Goal: Task Accomplishment & Management: Manage account settings

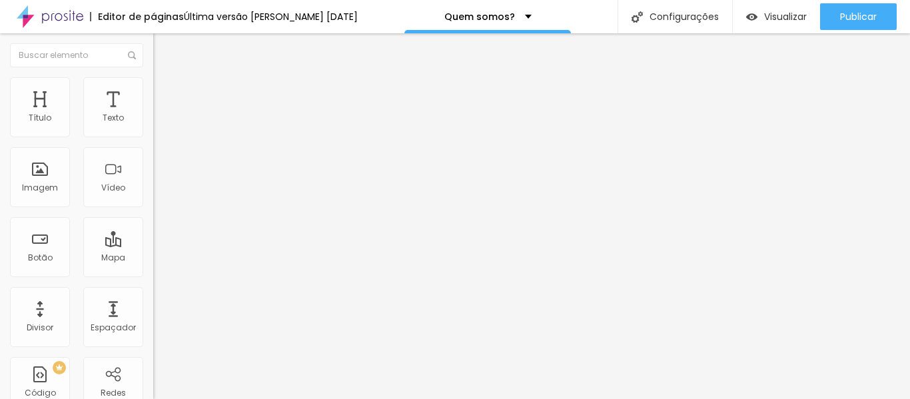
click at [165, 92] on span "Estilo" at bounding box center [175, 86] width 21 height 11
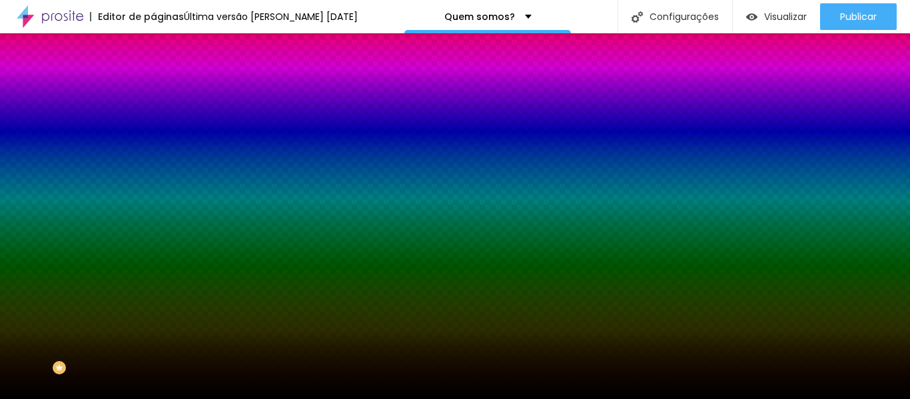
click at [153, 123] on span "Trocar imagem" at bounding box center [189, 116] width 73 height 11
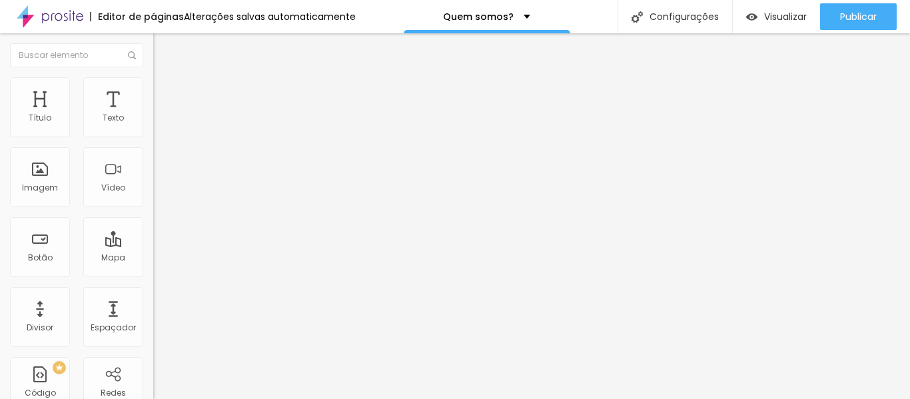
click at [153, 115] on span "Trocar imagem" at bounding box center [189, 108] width 73 height 11
click at [153, 209] on span "Original" at bounding box center [169, 202] width 32 height 11
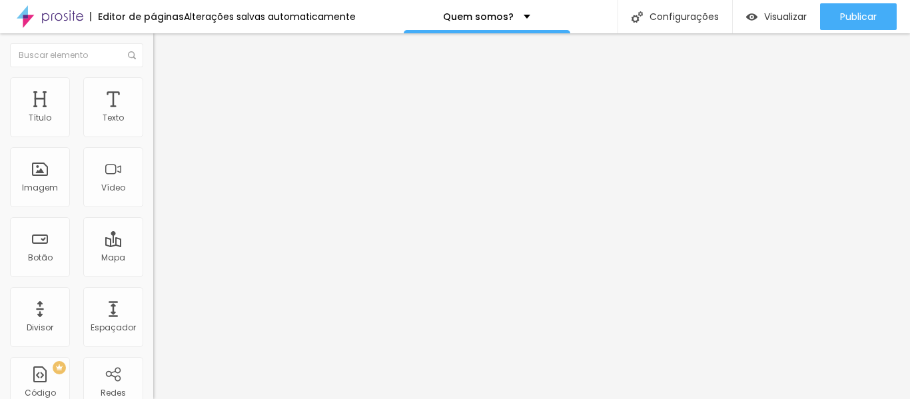
click at [153, 225] on span "Padrão" at bounding box center [168, 218] width 30 height 11
click at [153, 115] on span "Trocar imagem" at bounding box center [189, 108] width 73 height 11
click at [153, 199] on div "Proporção" at bounding box center [229, 195] width 153 height 8
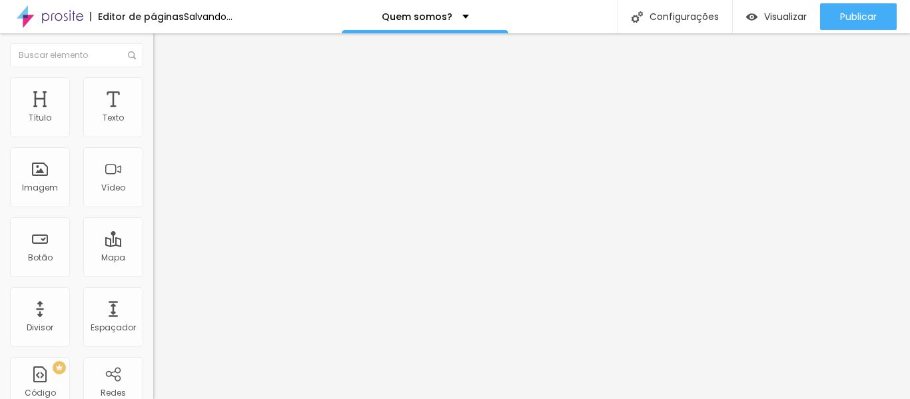
click at [153, 225] on span "Padrão" at bounding box center [168, 218] width 30 height 11
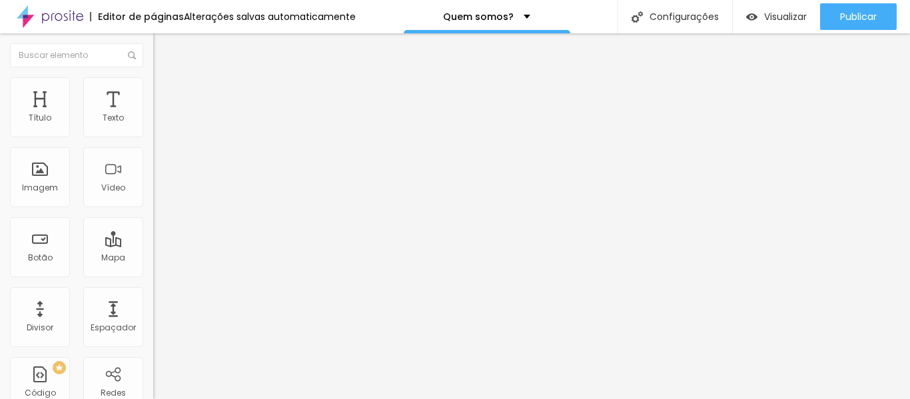
click at [153, 115] on span "Trocar imagem" at bounding box center [189, 108] width 73 height 11
click at [153, 209] on span "Original" at bounding box center [169, 202] width 32 height 11
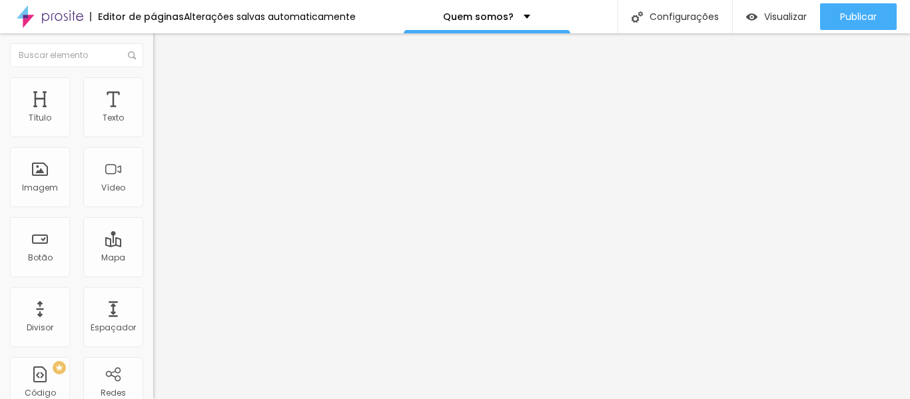
click at [153, 223] on div "Padrão 4:3" at bounding box center [229, 219] width 153 height 8
click at [153, 115] on span "Trocar imagem" at bounding box center [189, 108] width 73 height 11
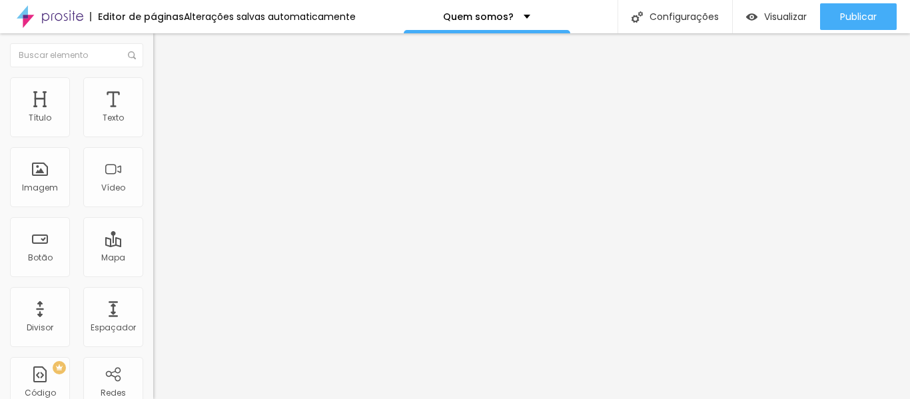
click at [153, 115] on span "Trocar imagem" at bounding box center [189, 108] width 73 height 11
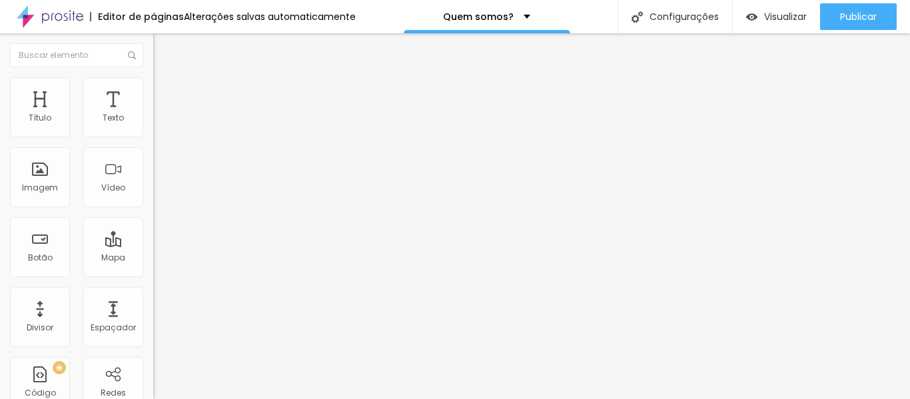
click at [165, 89] on span "Estilo" at bounding box center [175, 86] width 21 height 11
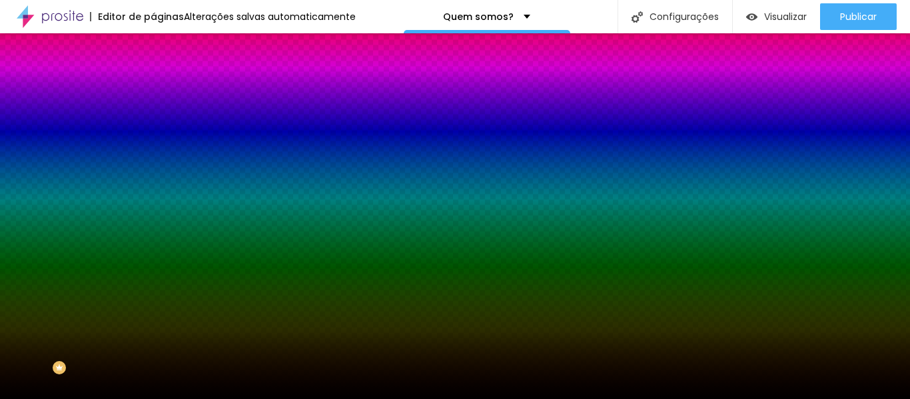
click at [153, 123] on span "Trocar imagem" at bounding box center [189, 116] width 73 height 11
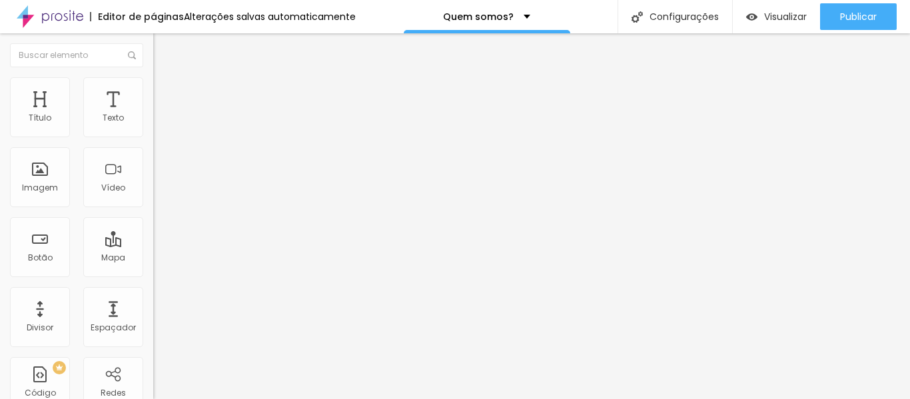
click at [173, 139] on div "Conectar" at bounding box center [197, 132] width 48 height 11
click at [153, 83] on img at bounding box center [159, 83] width 12 height 12
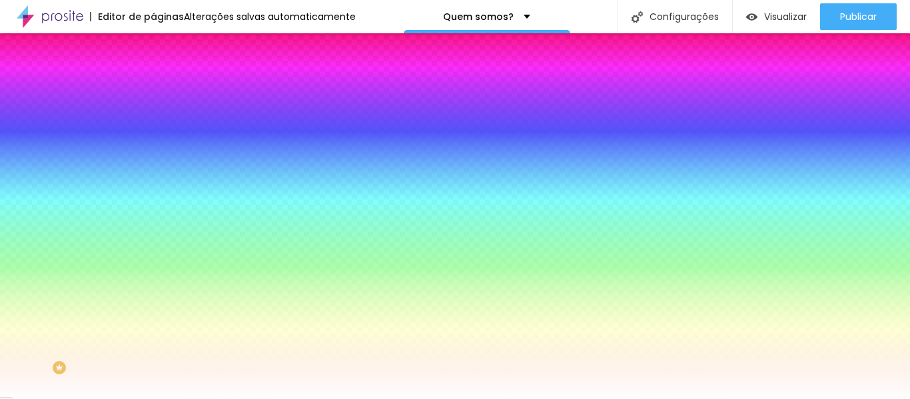
click at [165, 94] on span "Avançado" at bounding box center [187, 99] width 44 height 11
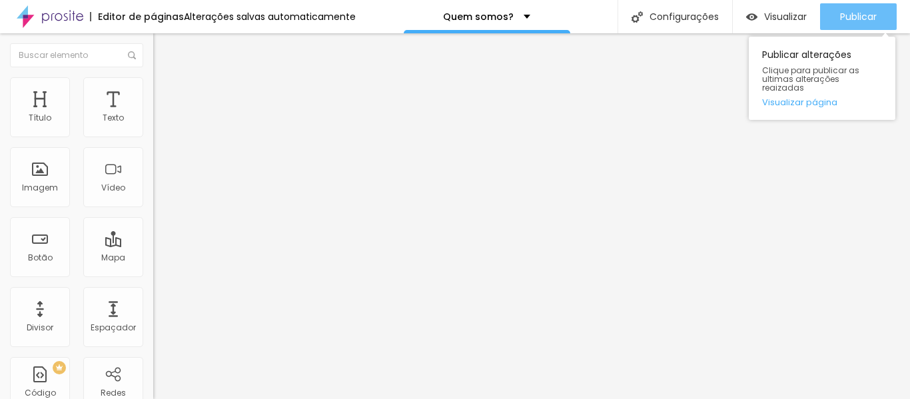
click at [846, 18] on span "Publicar" at bounding box center [858, 16] width 37 height 11
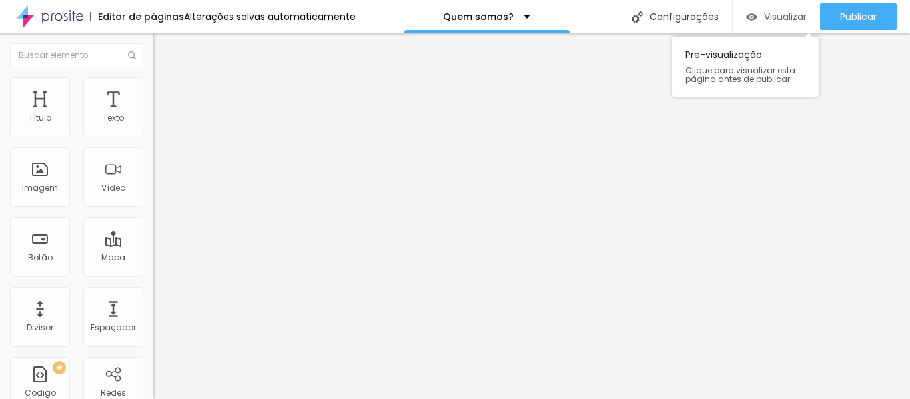
click at [742, 17] on button "Visualizar" at bounding box center [776, 16] width 87 height 27
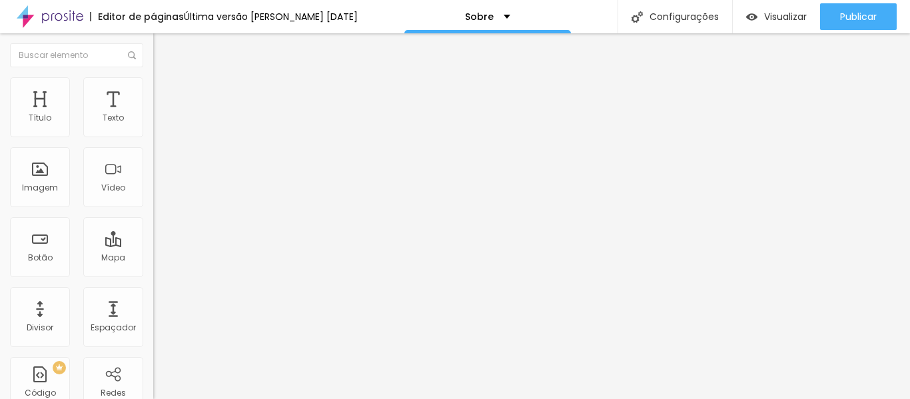
click at [153, 115] on span "Trocar imagem" at bounding box center [189, 108] width 73 height 11
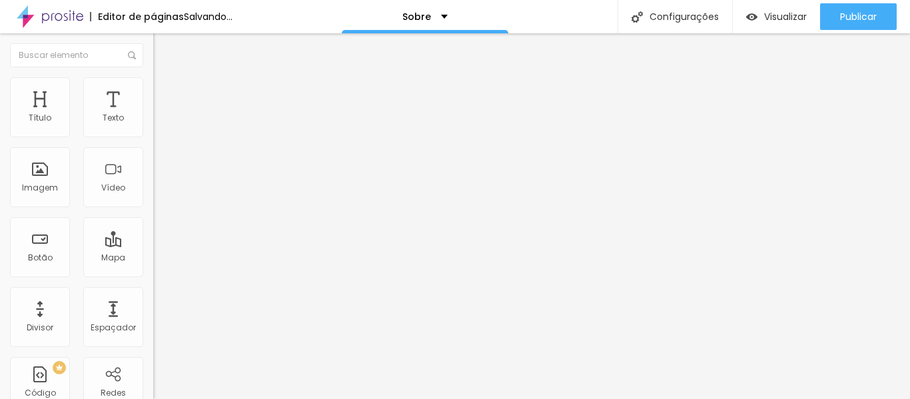
click at [153, 115] on span "Trocar imagem" at bounding box center [189, 108] width 73 height 11
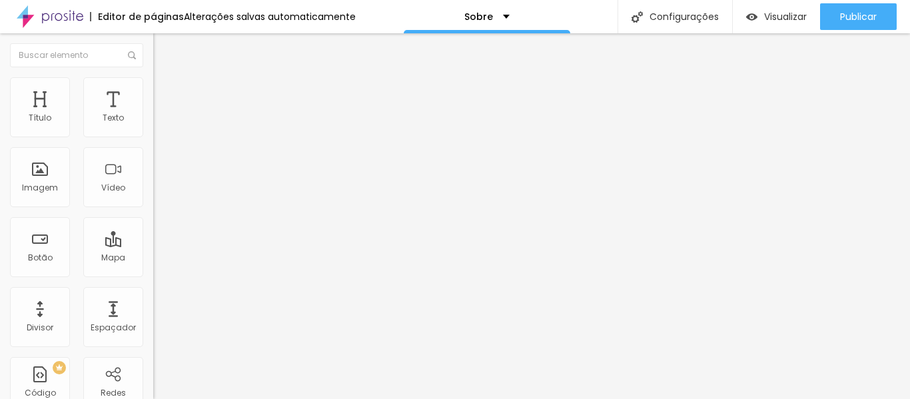
scroll to position [200, 0]
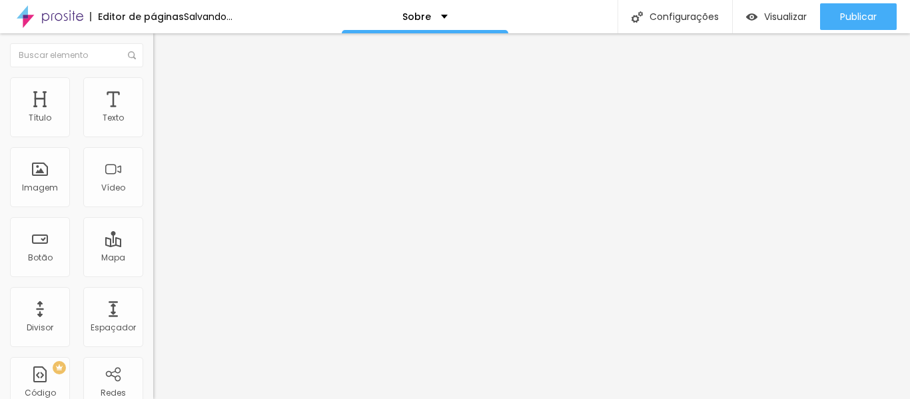
click at [153, 115] on span "Trocar imagem" at bounding box center [189, 108] width 73 height 11
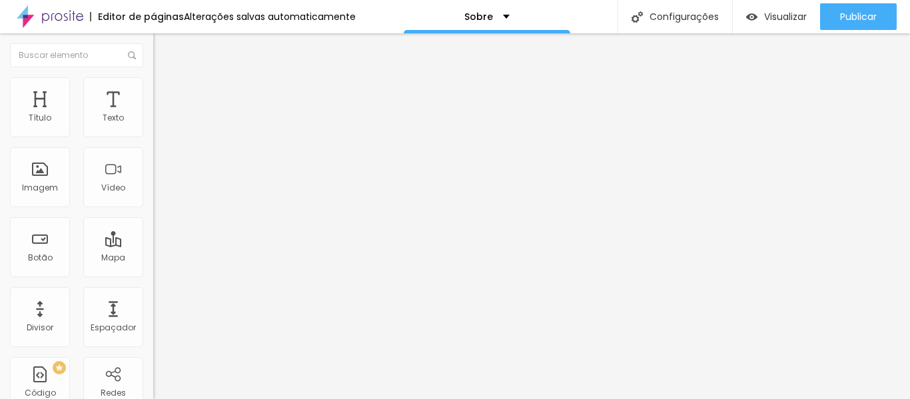
click at [153, 115] on span "Trocar imagem" at bounding box center [189, 108] width 73 height 11
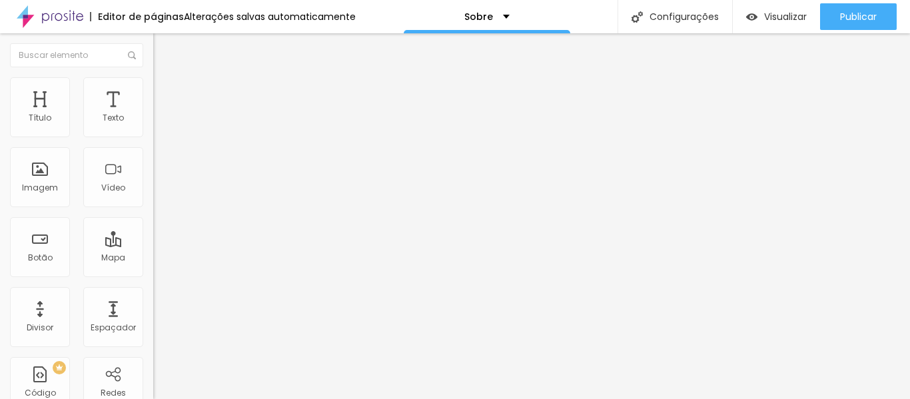
click at [153, 115] on span "Trocar imagem" at bounding box center [189, 108] width 73 height 11
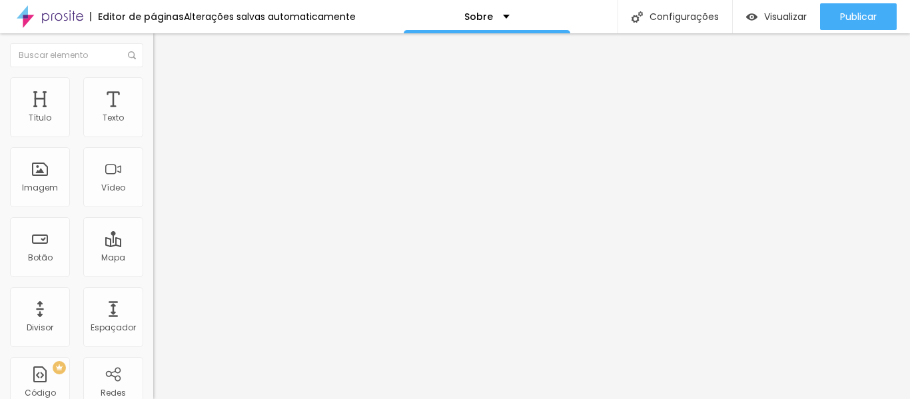
click at [153, 115] on span "Trocar imagem" at bounding box center [189, 108] width 73 height 11
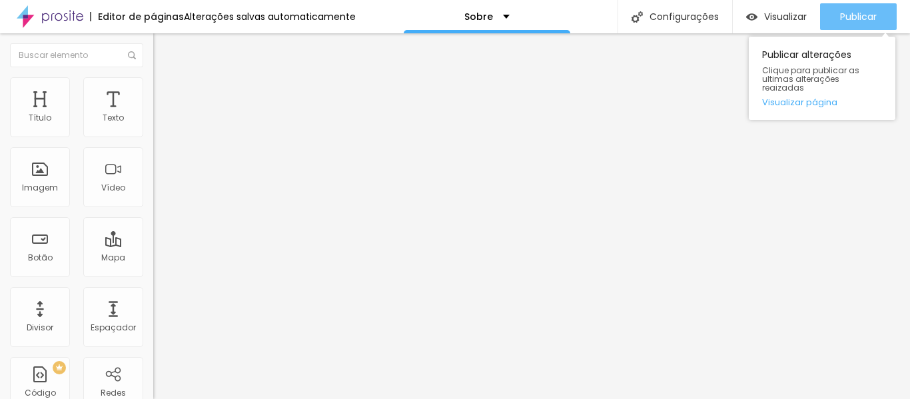
click at [841, 25] on div "Publicar" at bounding box center [858, 16] width 37 height 27
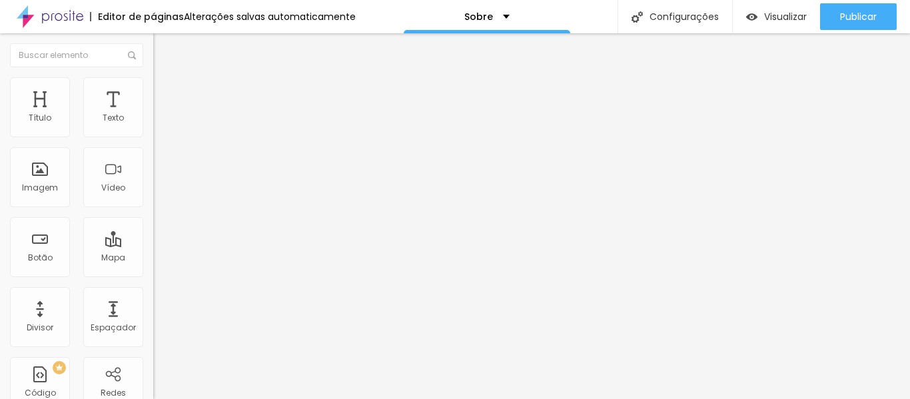
click at [163, 49] on img "button" at bounding box center [168, 48] width 11 height 11
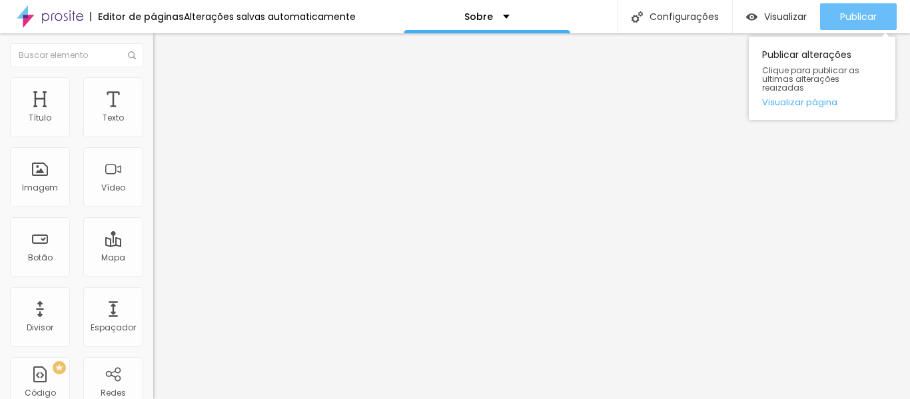
click at [862, 13] on span "Publicar" at bounding box center [858, 16] width 37 height 11
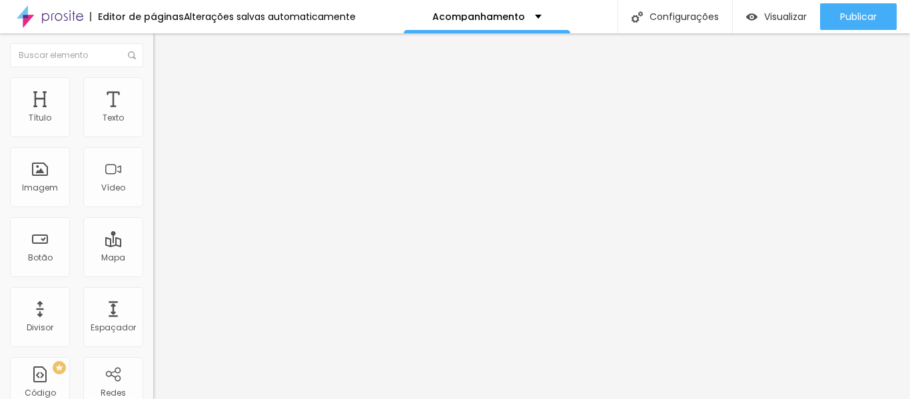
click at [153, 115] on span "Trocar imagem" at bounding box center [189, 108] width 73 height 11
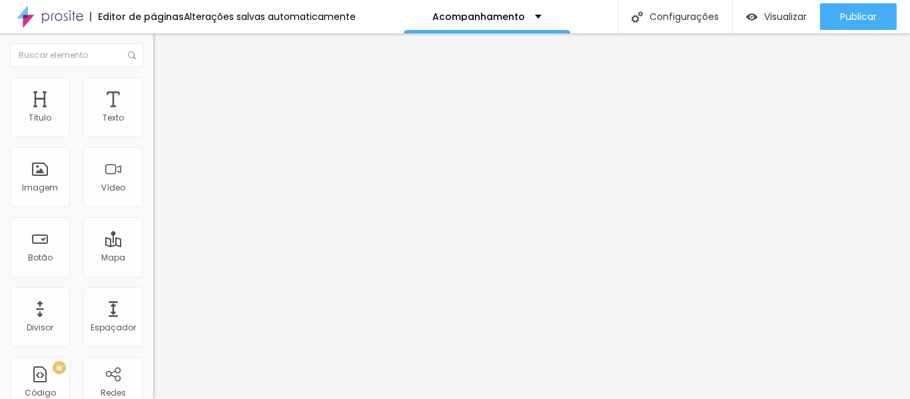
click at [153, 115] on span "Trocar imagem" at bounding box center [189, 108] width 73 height 11
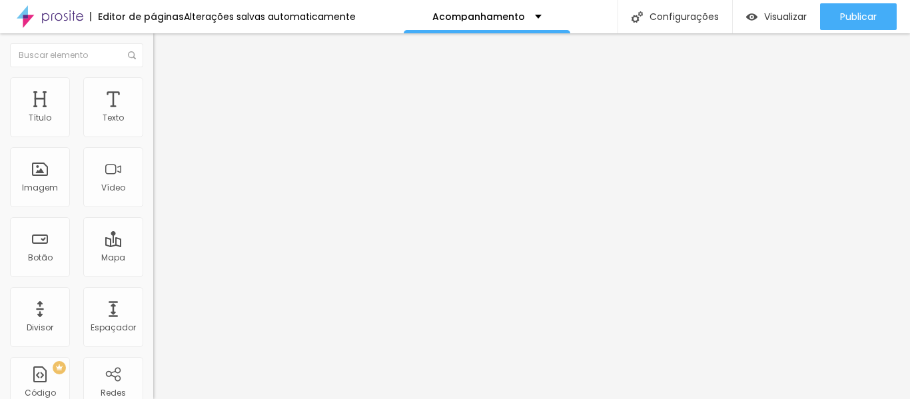
click at [153, 115] on span "Trocar imagem" at bounding box center [189, 108] width 73 height 11
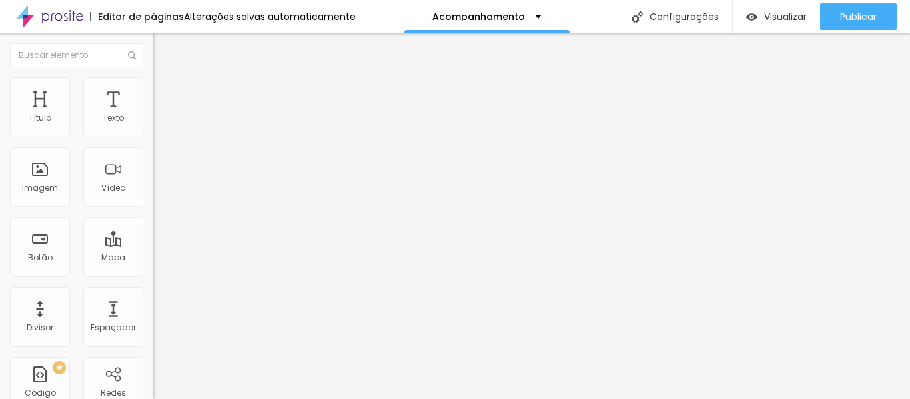
click at [153, 115] on span "Trocar imagem" at bounding box center [189, 108] width 73 height 11
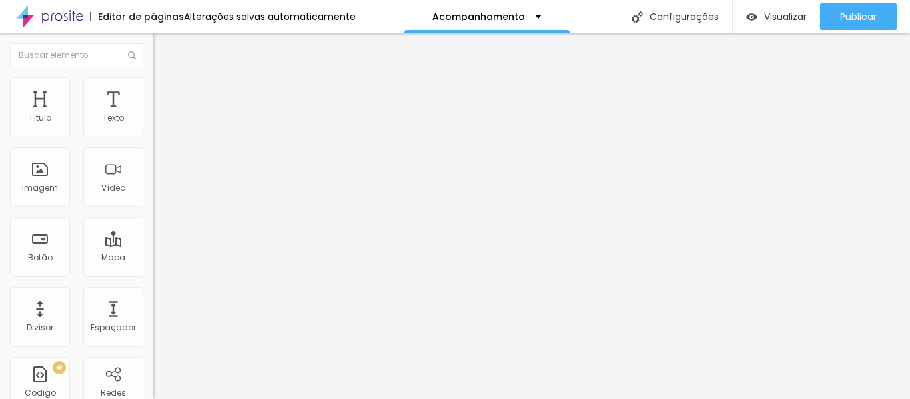
click at [153, 209] on span "Original" at bounding box center [169, 202] width 32 height 11
click at [183, 225] on span "4:3" at bounding box center [189, 218] width 12 height 11
click at [153, 115] on span "Trocar imagem" at bounding box center [189, 108] width 73 height 11
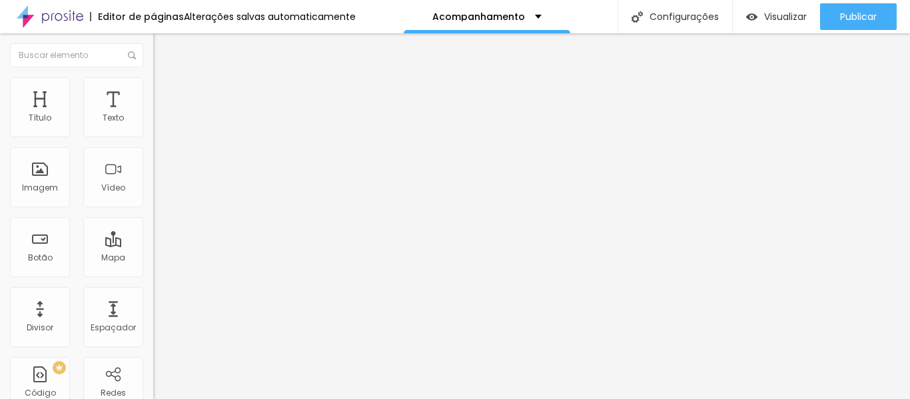
click at [153, 209] on span "4:3 Padrão" at bounding box center [175, 202] width 44 height 11
click at [153, 217] on span "Cinema" at bounding box center [169, 210] width 33 height 11
click at [153, 229] on span "Padrão" at bounding box center [168, 223] width 30 height 11
click at [153, 293] on div "Trocar imagem Descrição da imagem (Alt) Alinhamento Proporção Original Cinema 1…" at bounding box center [229, 204] width 153 height 201
click at [153, 209] on span "Original" at bounding box center [169, 202] width 32 height 11
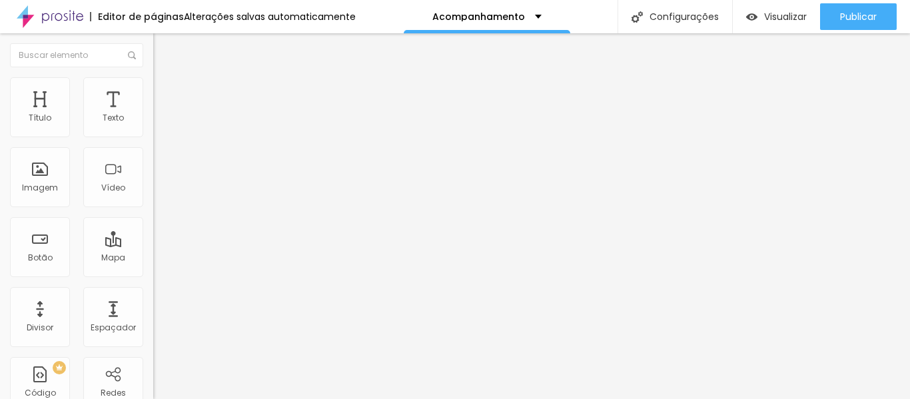
click at [153, 223] on div "Padrão 4:3" at bounding box center [229, 219] width 153 height 8
click at [153, 209] on span "Original" at bounding box center [169, 202] width 32 height 11
click at [153, 225] on span "Padrão" at bounding box center [168, 218] width 30 height 11
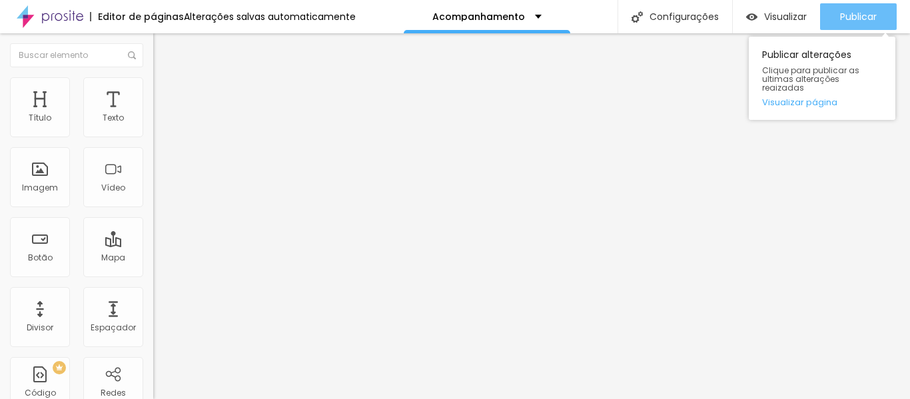
click at [854, 9] on div "Publicar" at bounding box center [858, 16] width 37 height 27
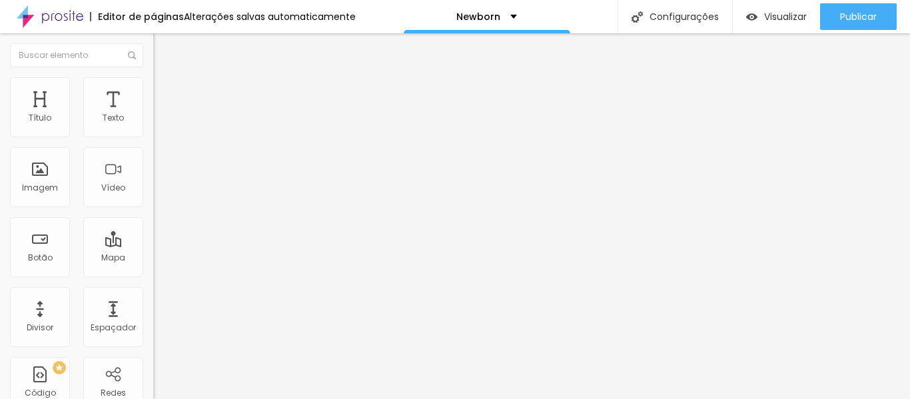
click at [153, 115] on span "Trocar imagem" at bounding box center [189, 108] width 73 height 11
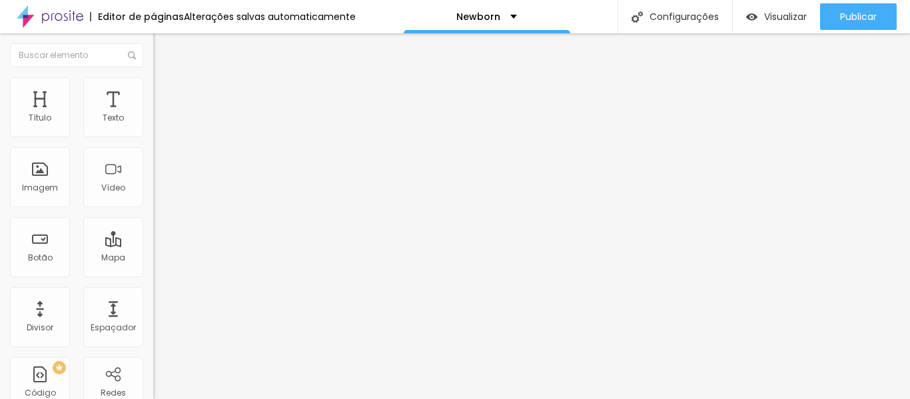
click at [153, 115] on span "Trocar imagem" at bounding box center [189, 108] width 73 height 11
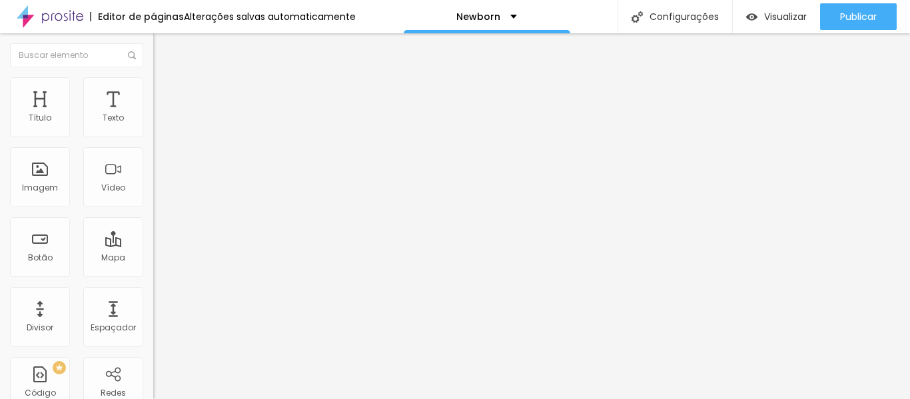
click at [153, 115] on span "Trocar imagem" at bounding box center [189, 108] width 73 height 11
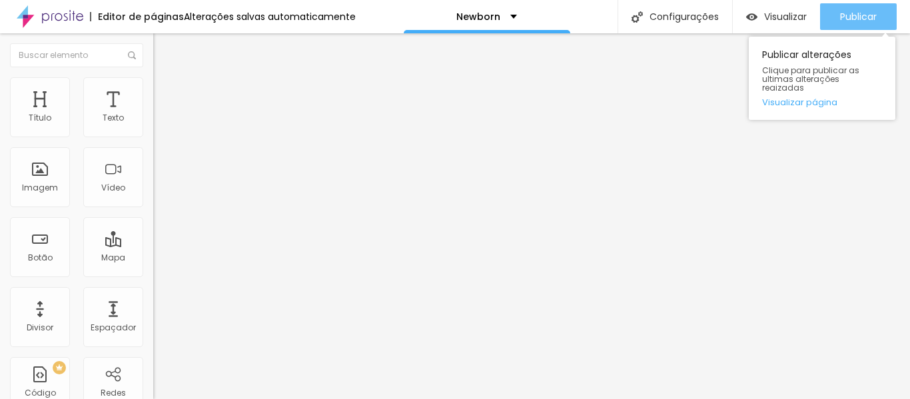
click at [842, 11] on span "Publicar" at bounding box center [858, 16] width 37 height 11
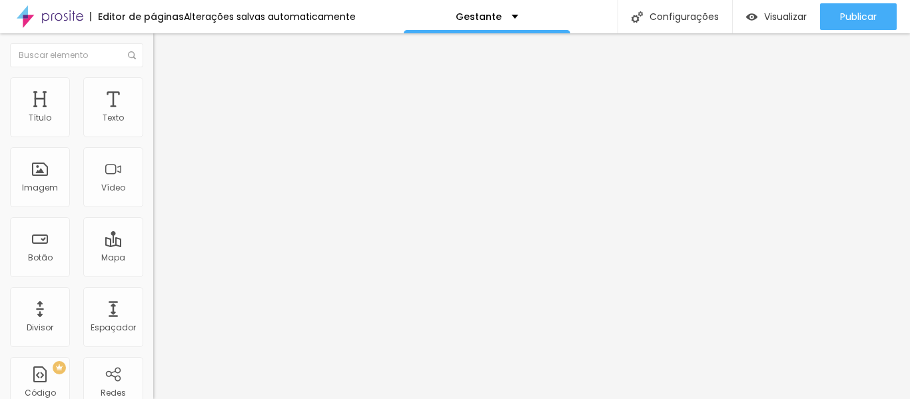
click at [153, 115] on span "Trocar imagem" at bounding box center [189, 108] width 73 height 11
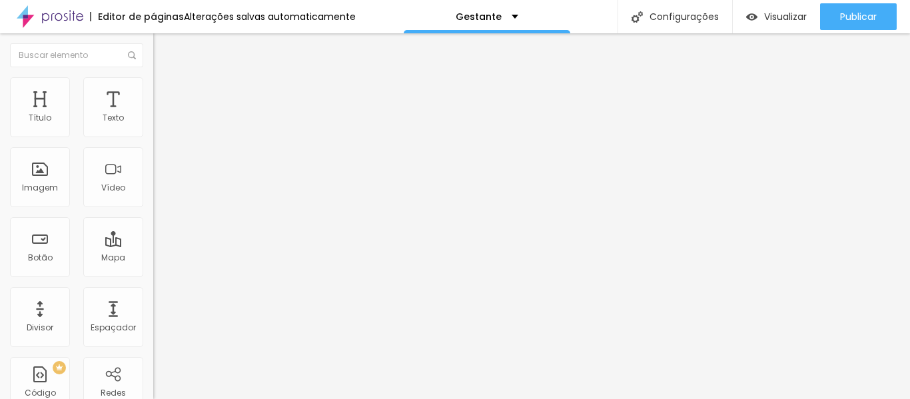
click at [153, 115] on span "Trocar imagem" at bounding box center [189, 108] width 73 height 11
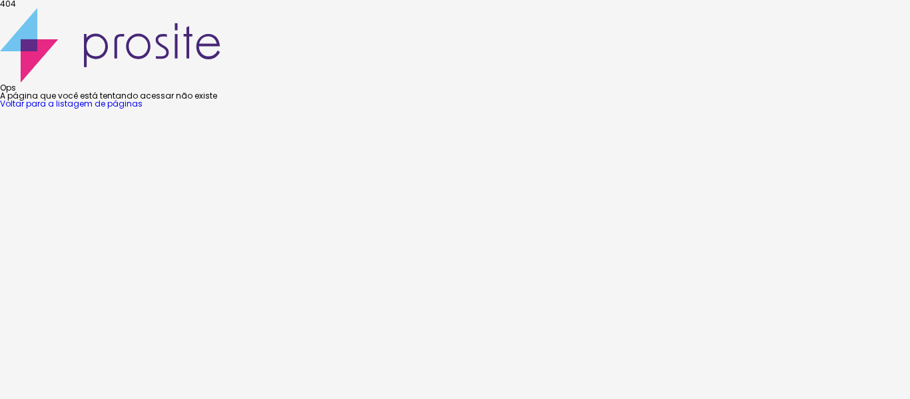
click at [143, 109] on link "Voltar para a listagem de páginas" at bounding box center [71, 103] width 143 height 11
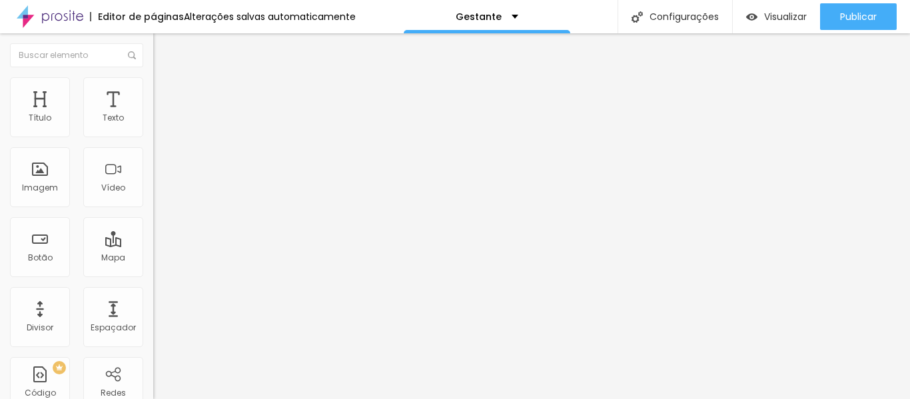
click at [153, 115] on span "Trocar imagem" at bounding box center [189, 108] width 73 height 11
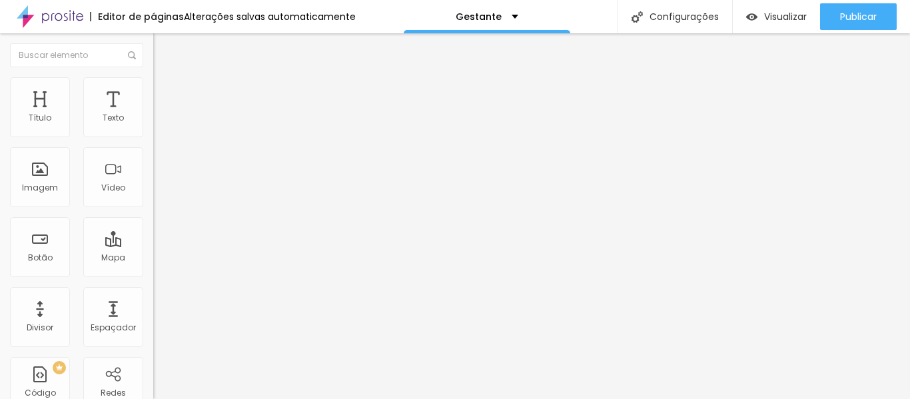
click at [153, 115] on span "Trocar imagem" at bounding box center [189, 108] width 73 height 11
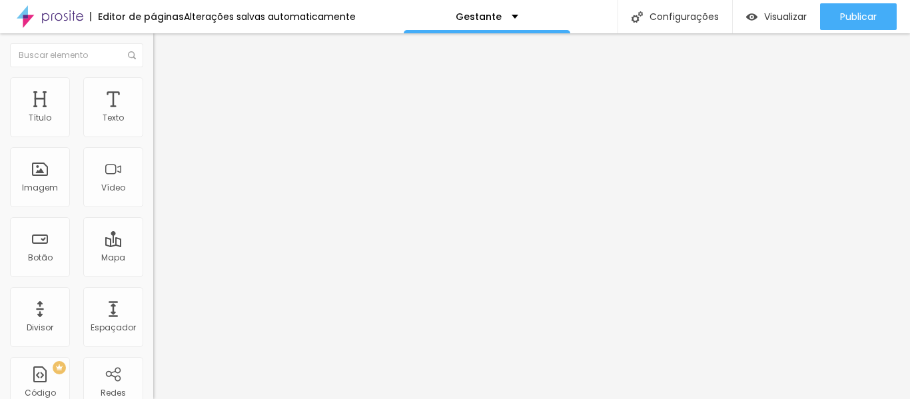
click at [153, 115] on span "Trocar imagem" at bounding box center [189, 108] width 73 height 11
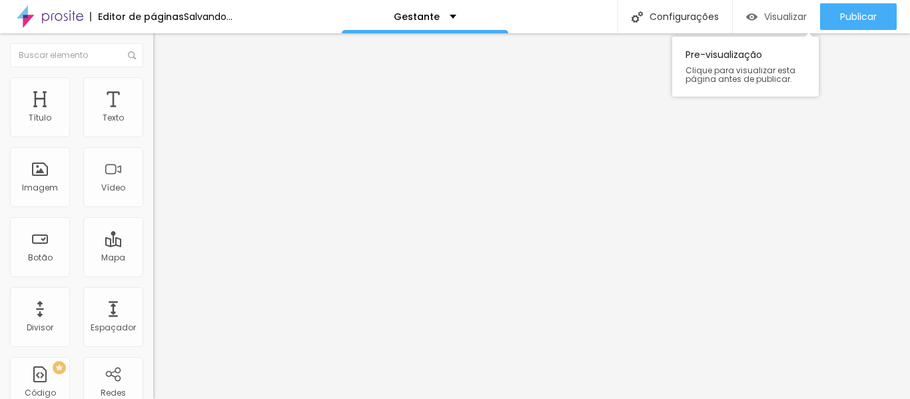
click at [754, 15] on img "button" at bounding box center [751, 16] width 11 height 11
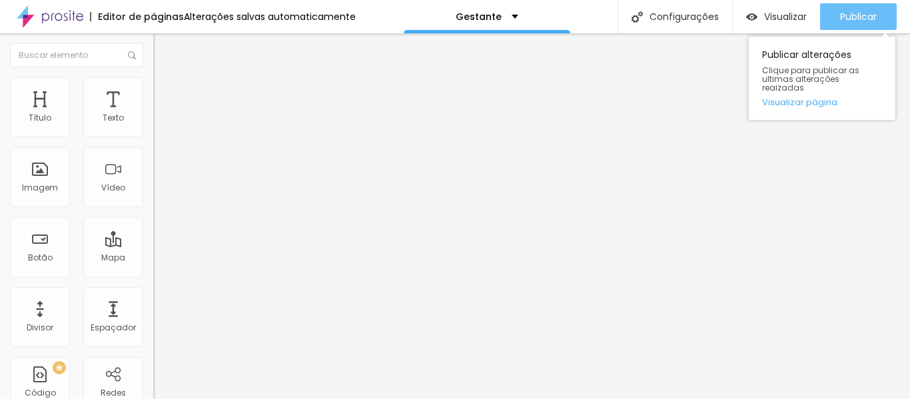
click at [864, 22] on span "Publicar" at bounding box center [858, 16] width 37 height 11
